Goal: Transaction & Acquisition: Purchase product/service

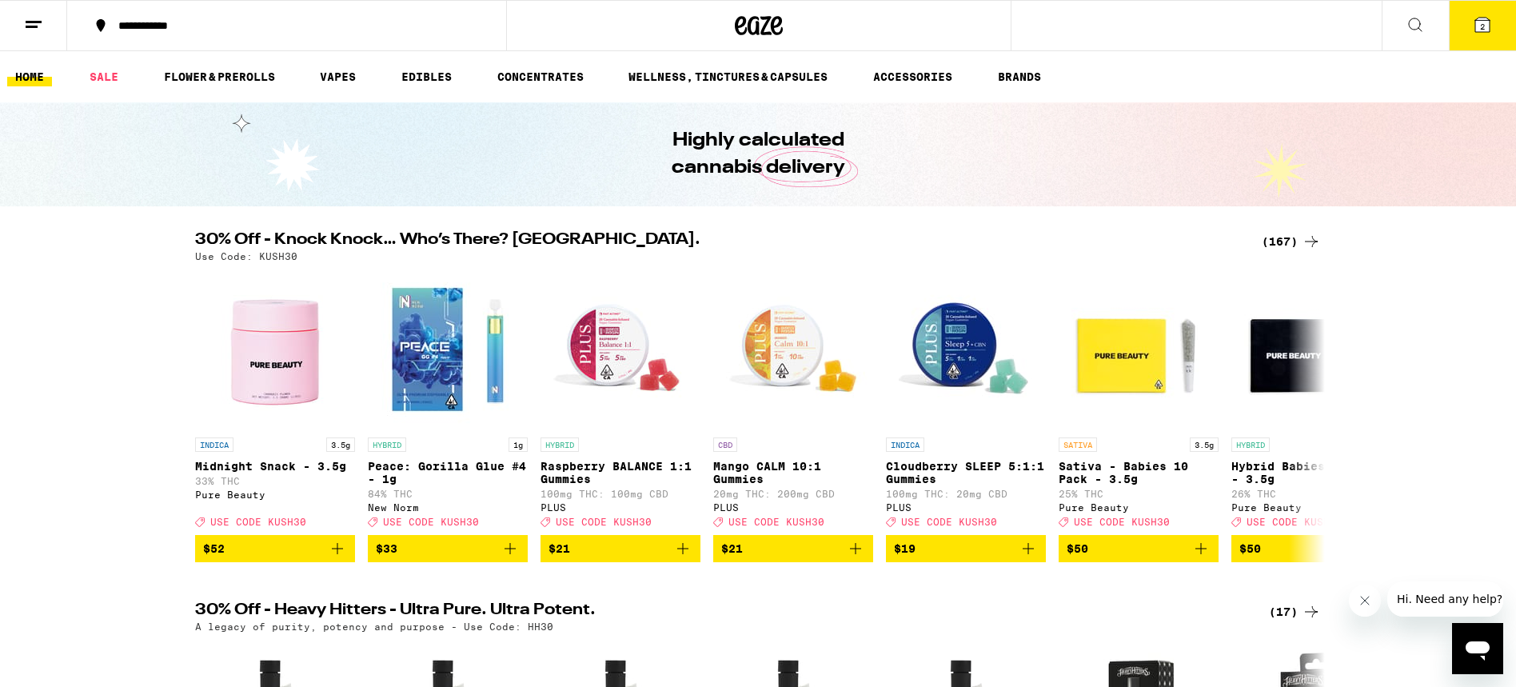
click at [1280, 245] on div "(167)" at bounding box center [1291, 241] width 59 height 19
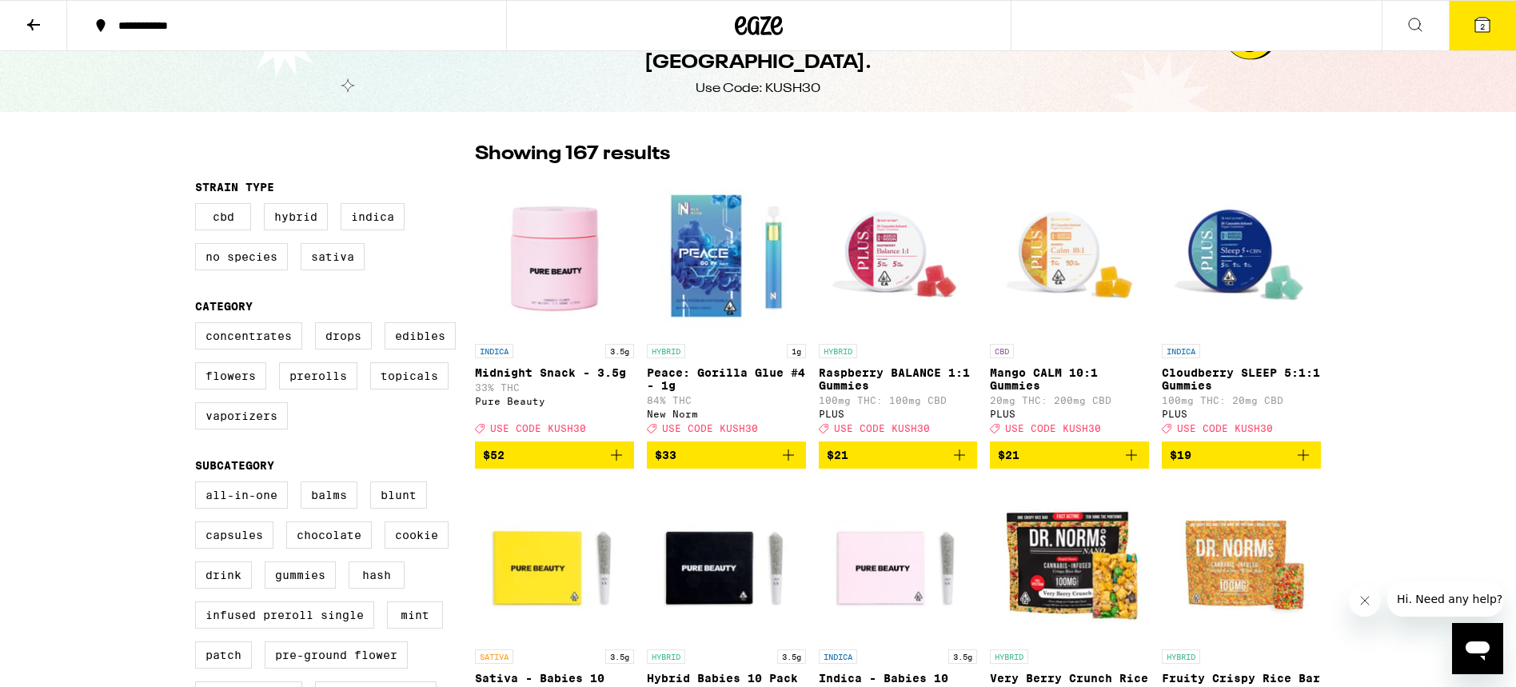
scroll to position [120, 0]
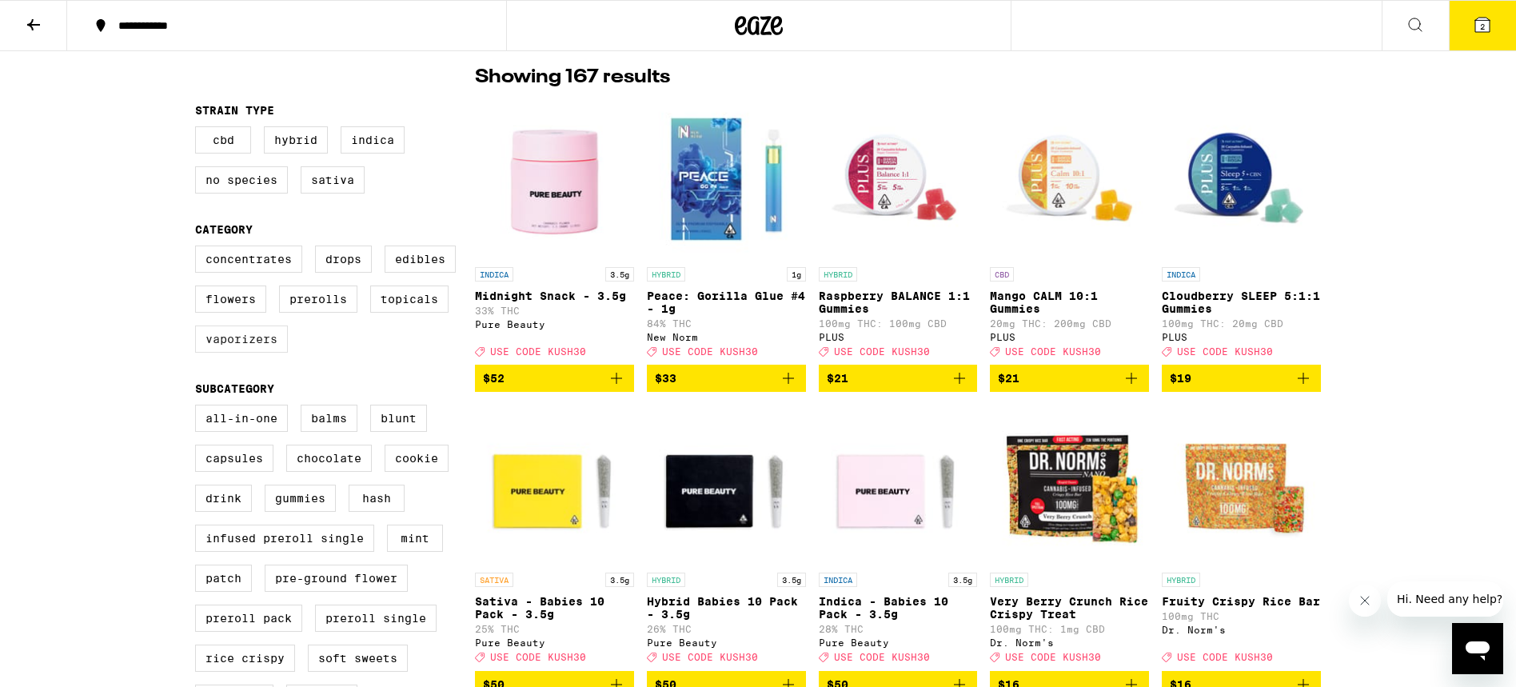
click at [225, 346] on label "Vaporizers" at bounding box center [241, 338] width 93 height 27
click at [199, 249] on input "Vaporizers" at bounding box center [198, 248] width 1 height 1
checkbox input "true"
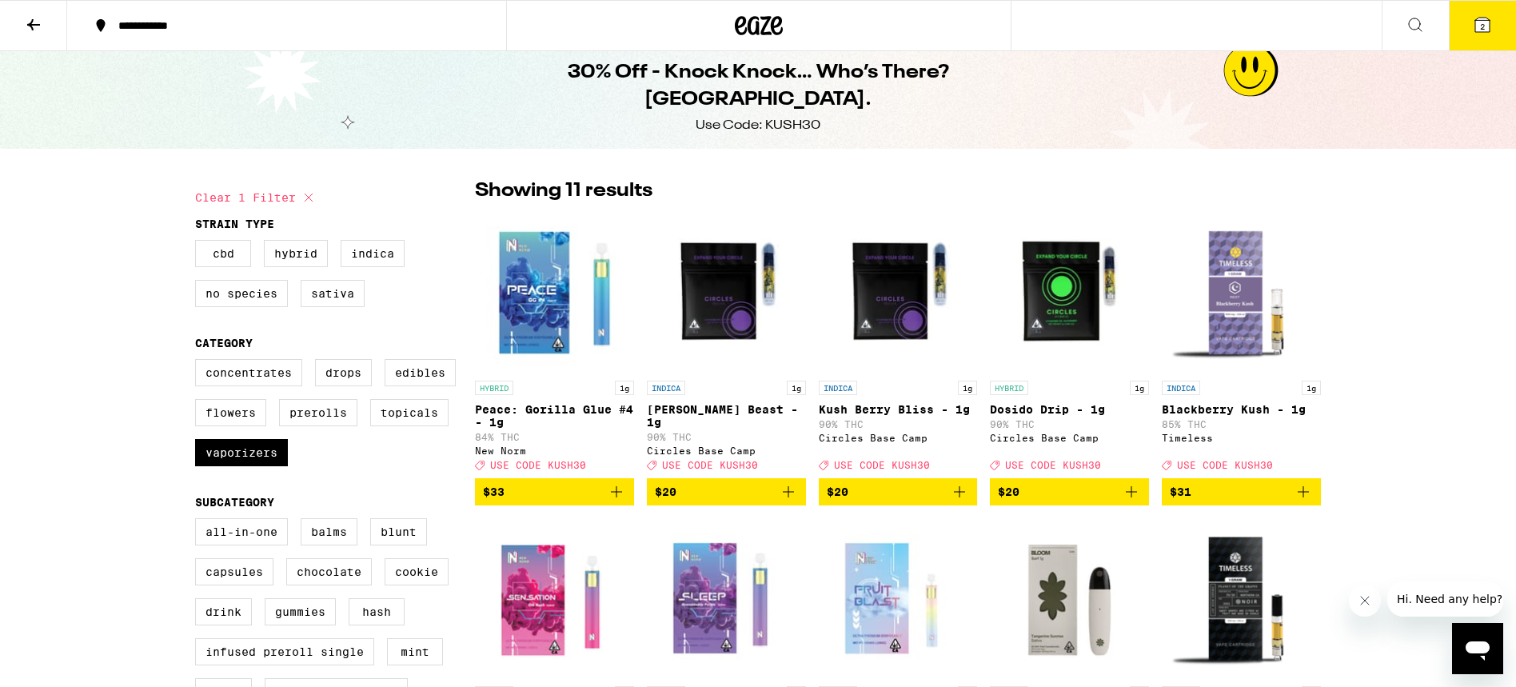
scroll to position [10, 0]
